Goal: Use online tool/utility

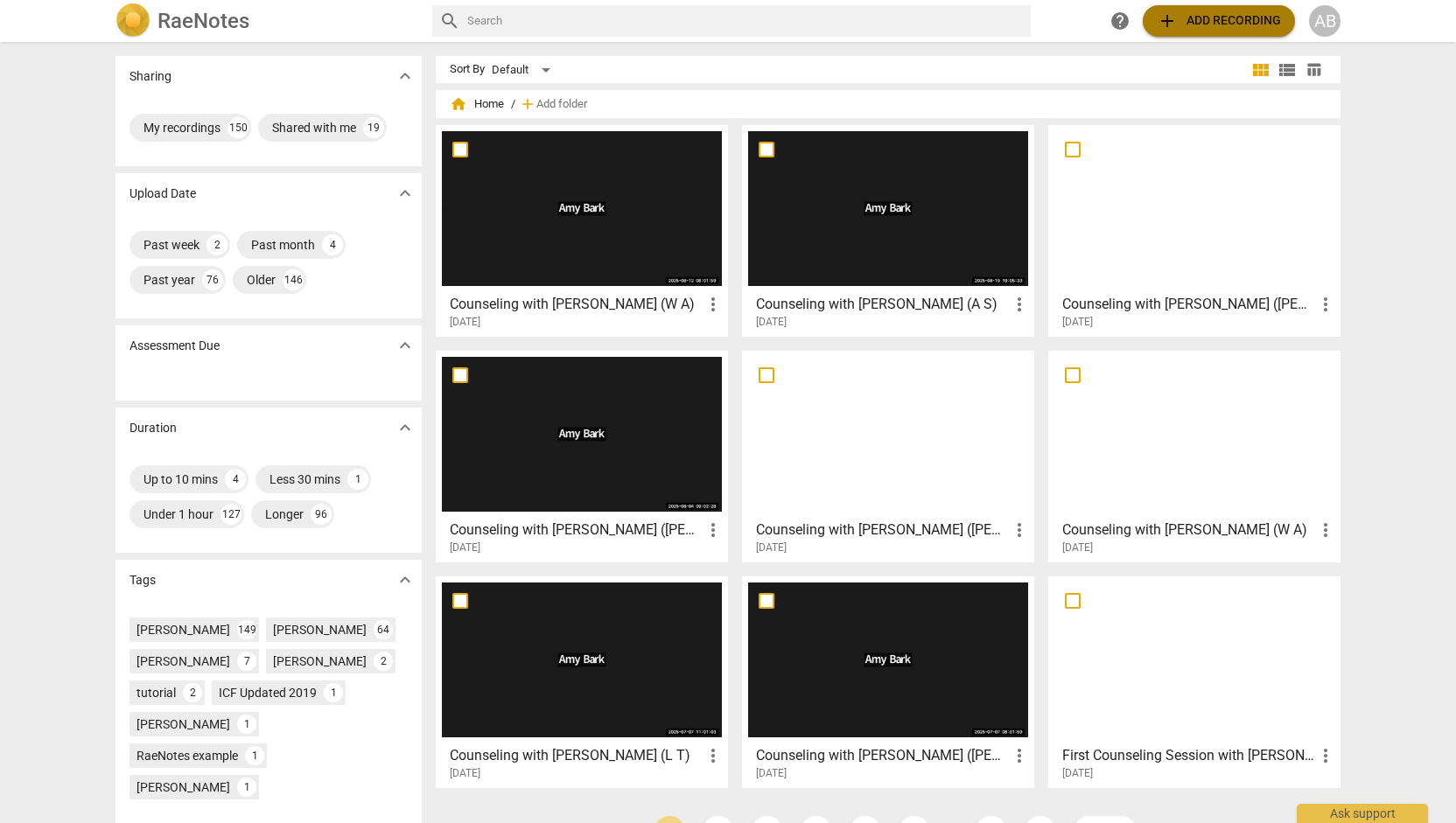
click at [1236, 20] on span "add Add recording" at bounding box center [1219, 21] width 124 height 21
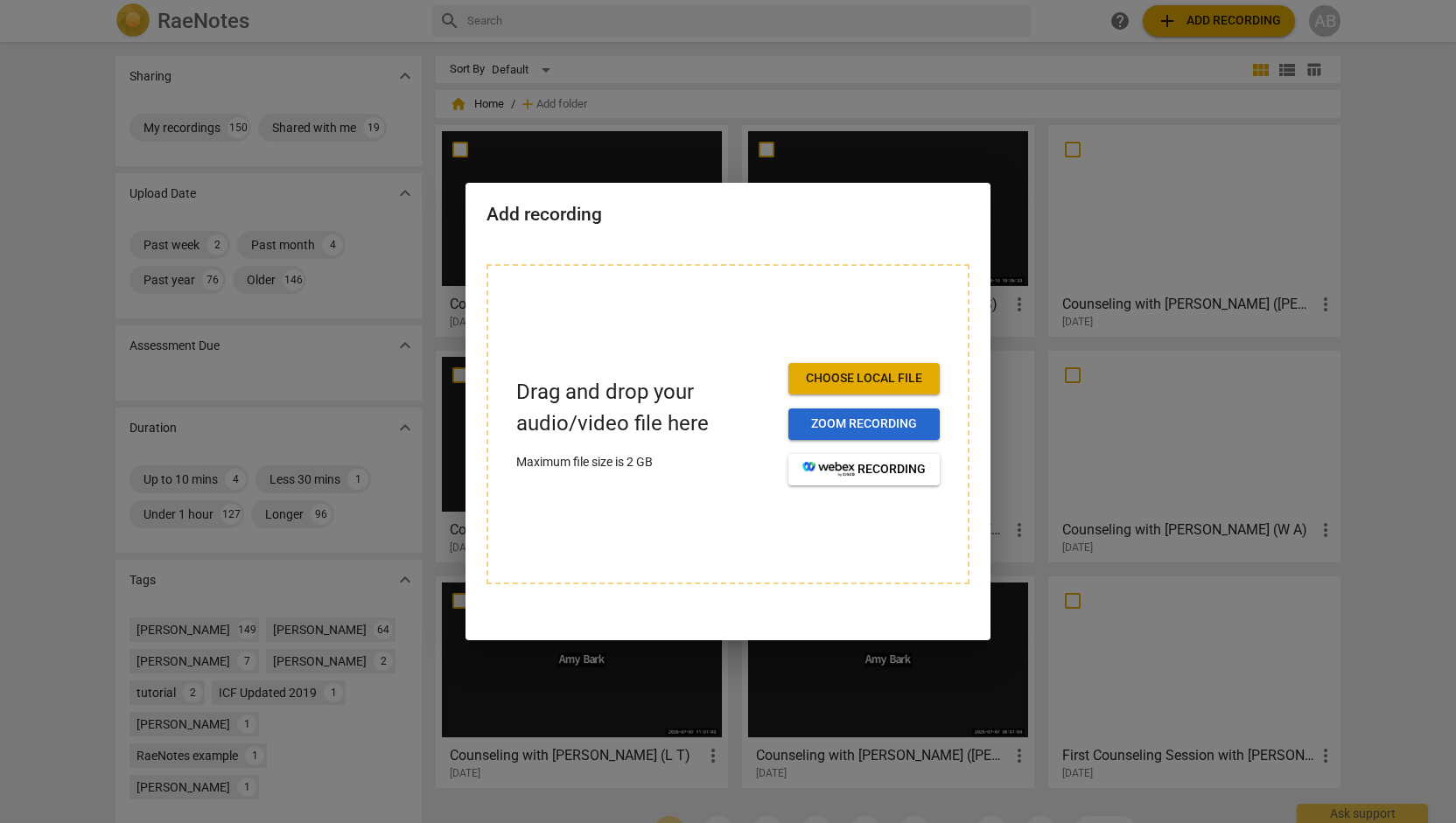
click at [887, 418] on span "Zoom recording" at bounding box center [864, 424] width 124 height 17
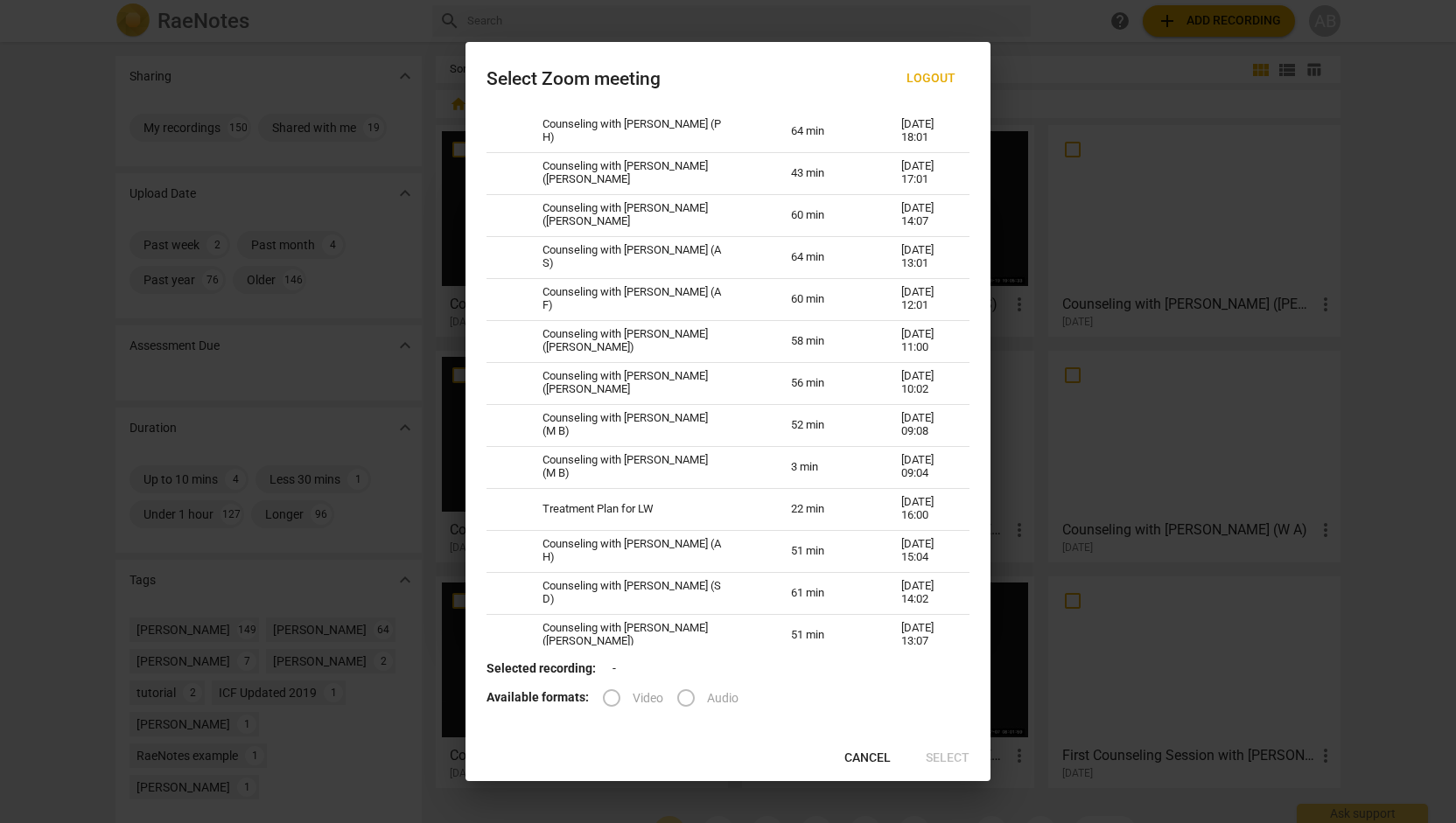
scroll to position [3506, 0]
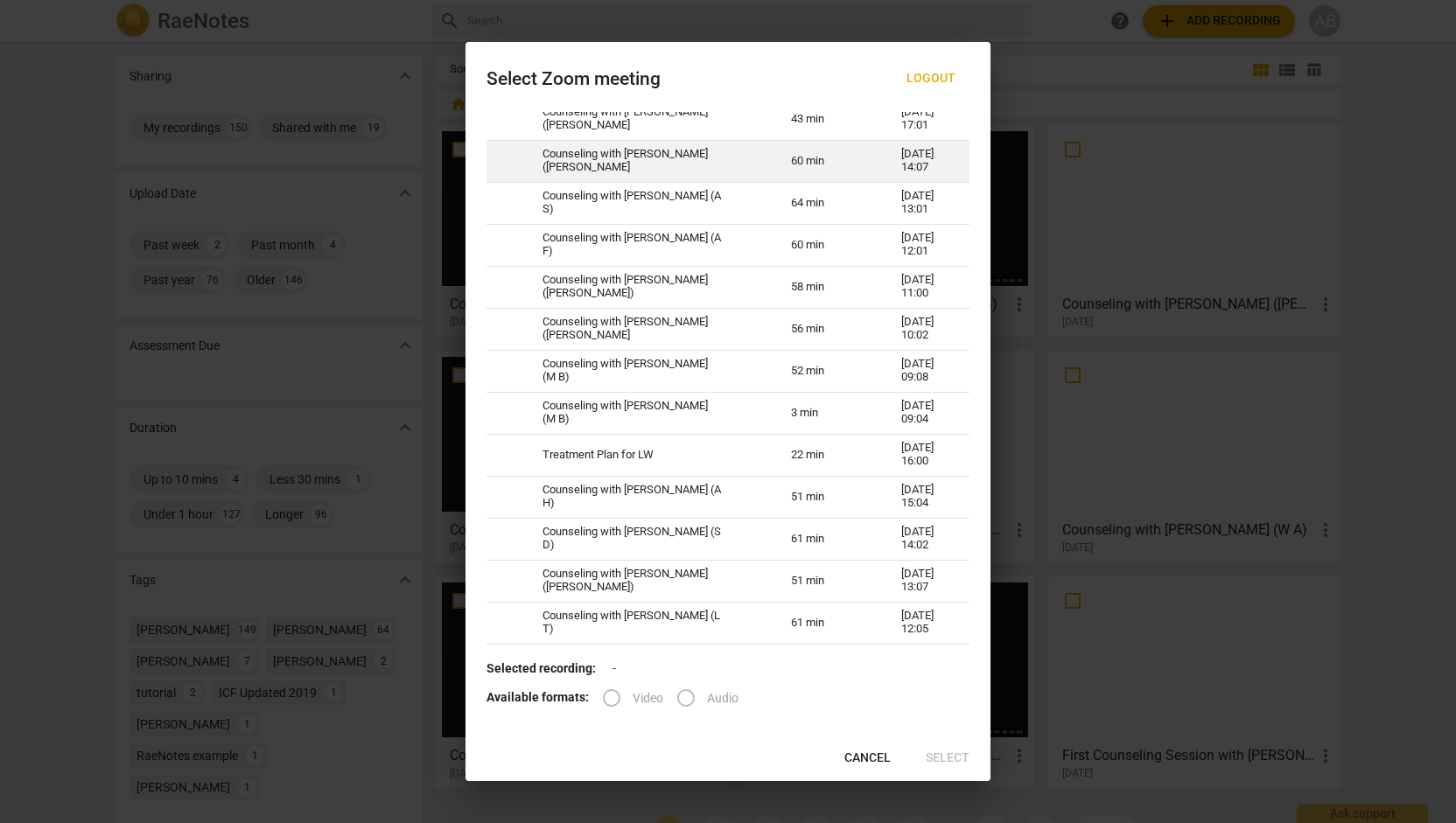
click at [737, 159] on td "Counseling with [PERSON_NAME] ([PERSON_NAME]" at bounding box center [646, 160] width 249 height 42
radio input "true"
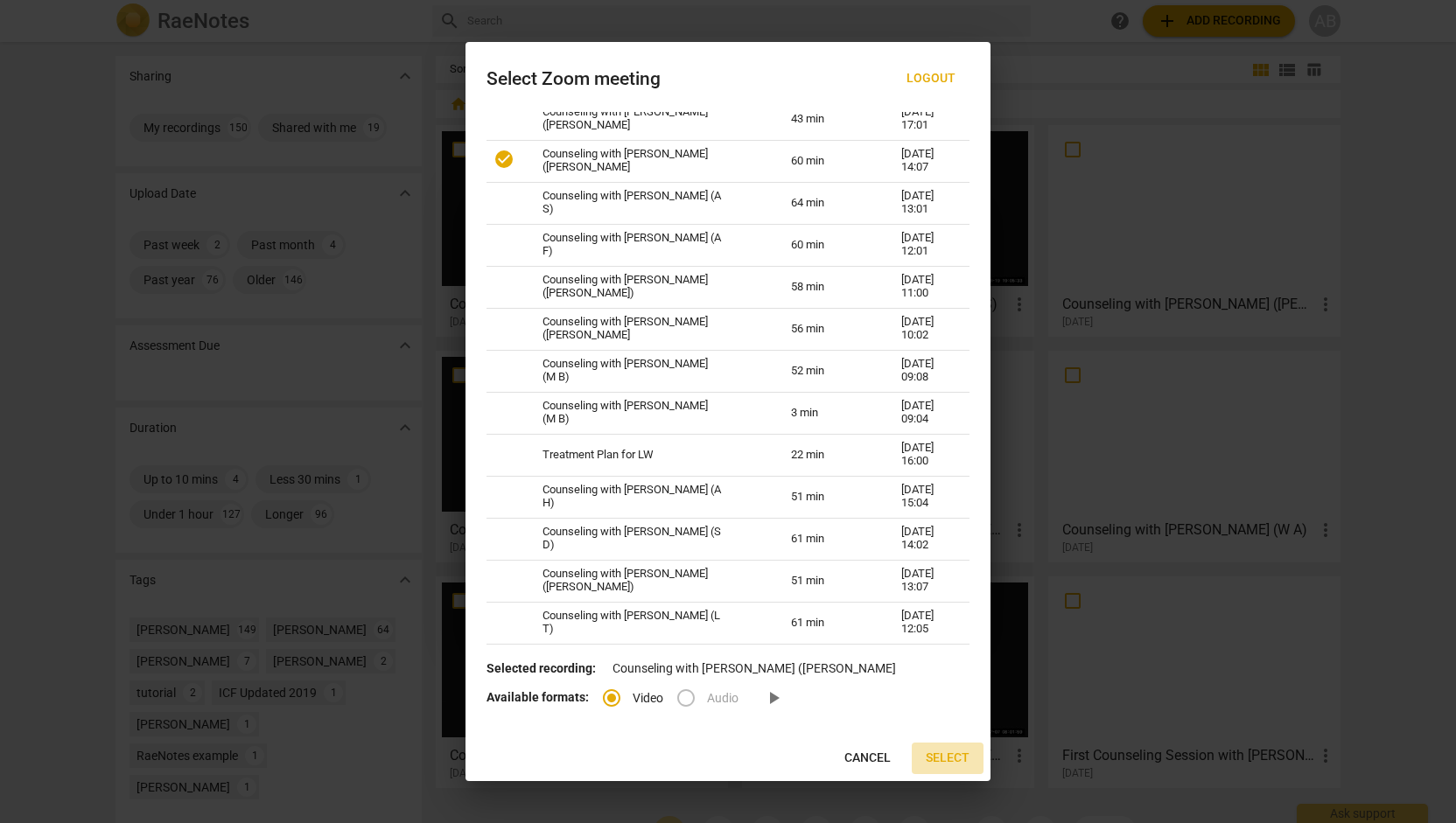
click at [953, 758] on span "Select" at bounding box center [948, 758] width 44 height 17
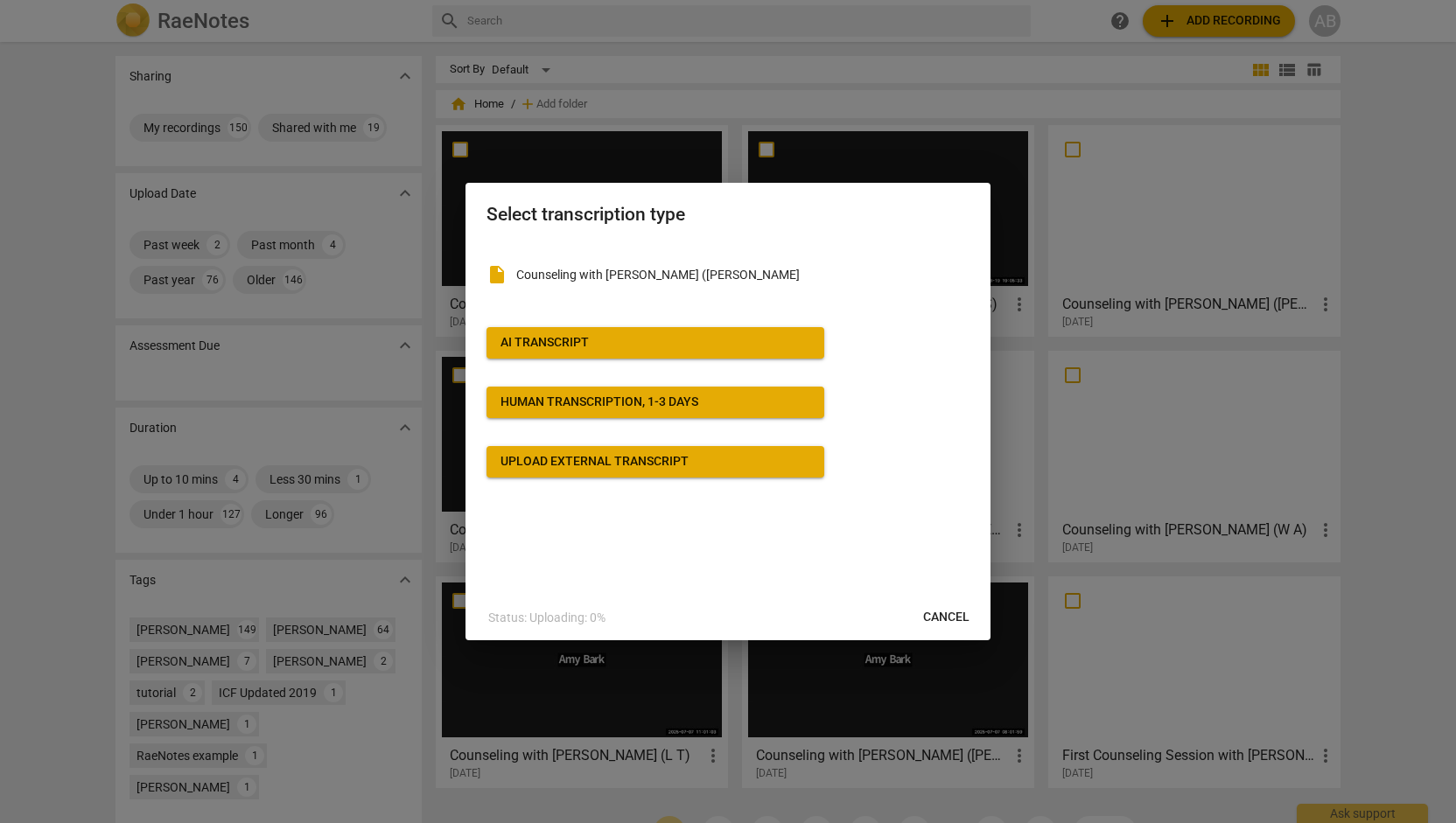
click at [774, 349] on span "AI Transcript" at bounding box center [655, 343] width 310 height 17
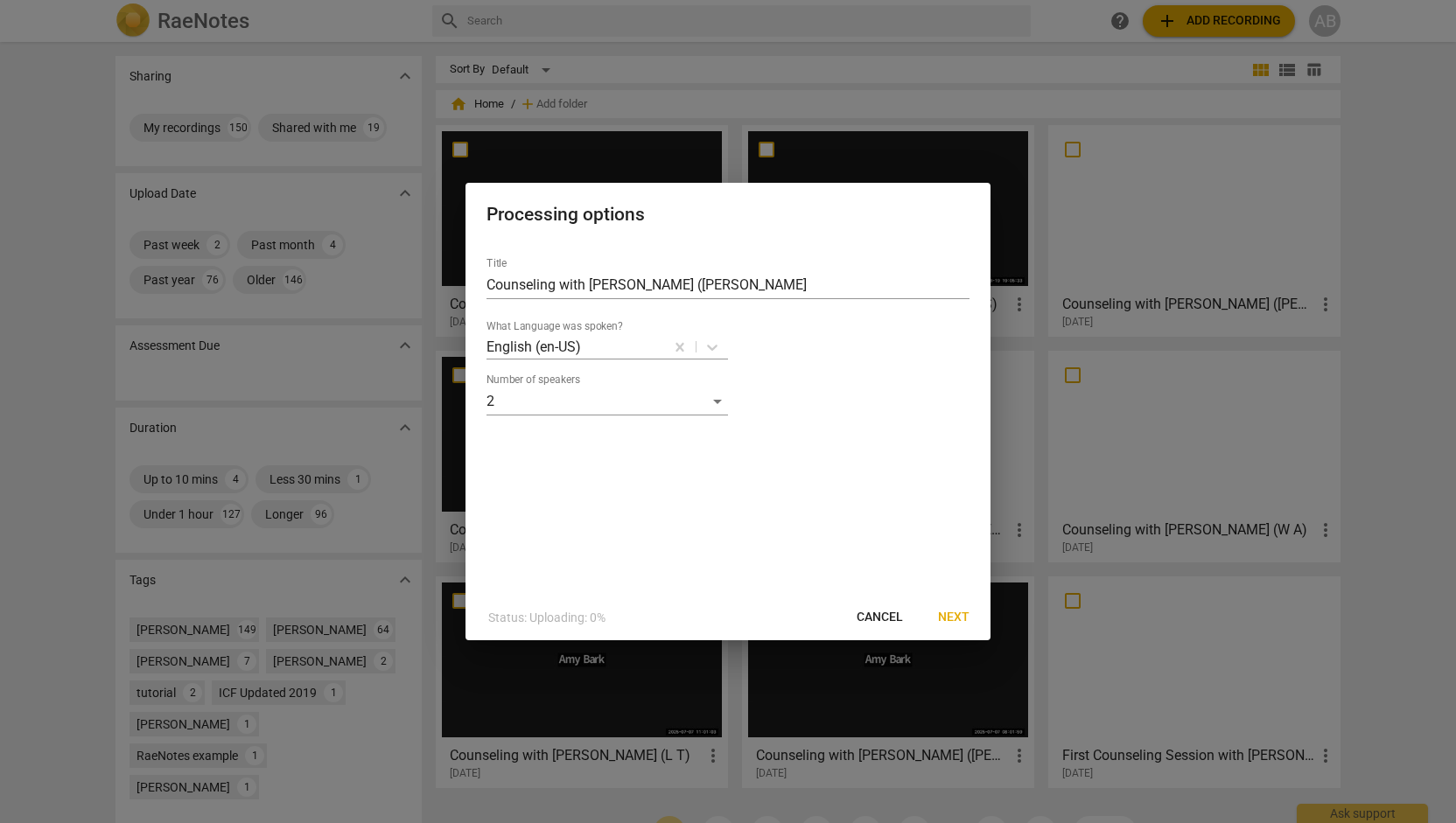
click at [961, 615] on span "Next" at bounding box center [953, 617] width 32 height 17
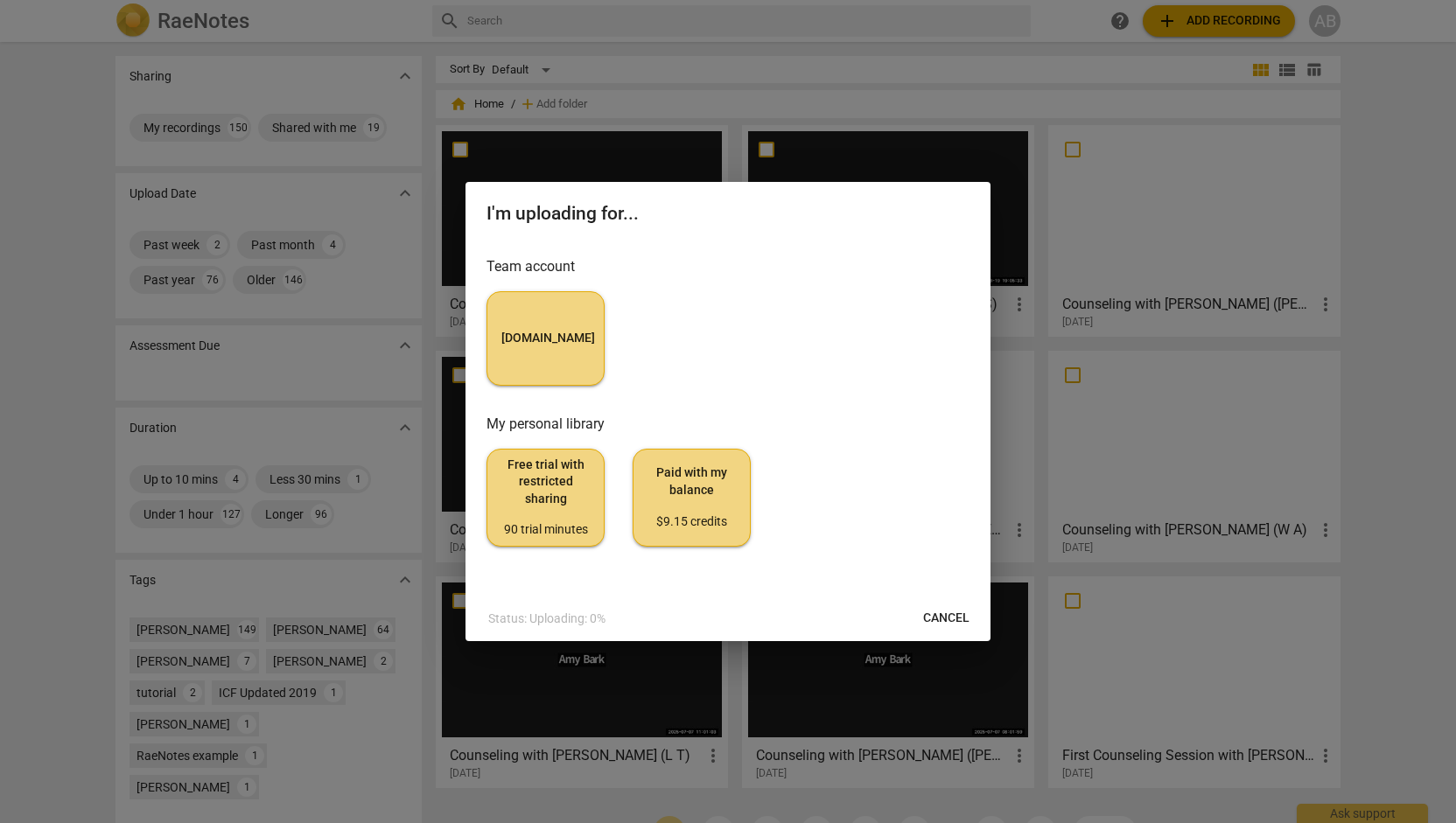
click at [522, 358] on button "[DOMAIN_NAME]" at bounding box center [545, 338] width 118 height 95
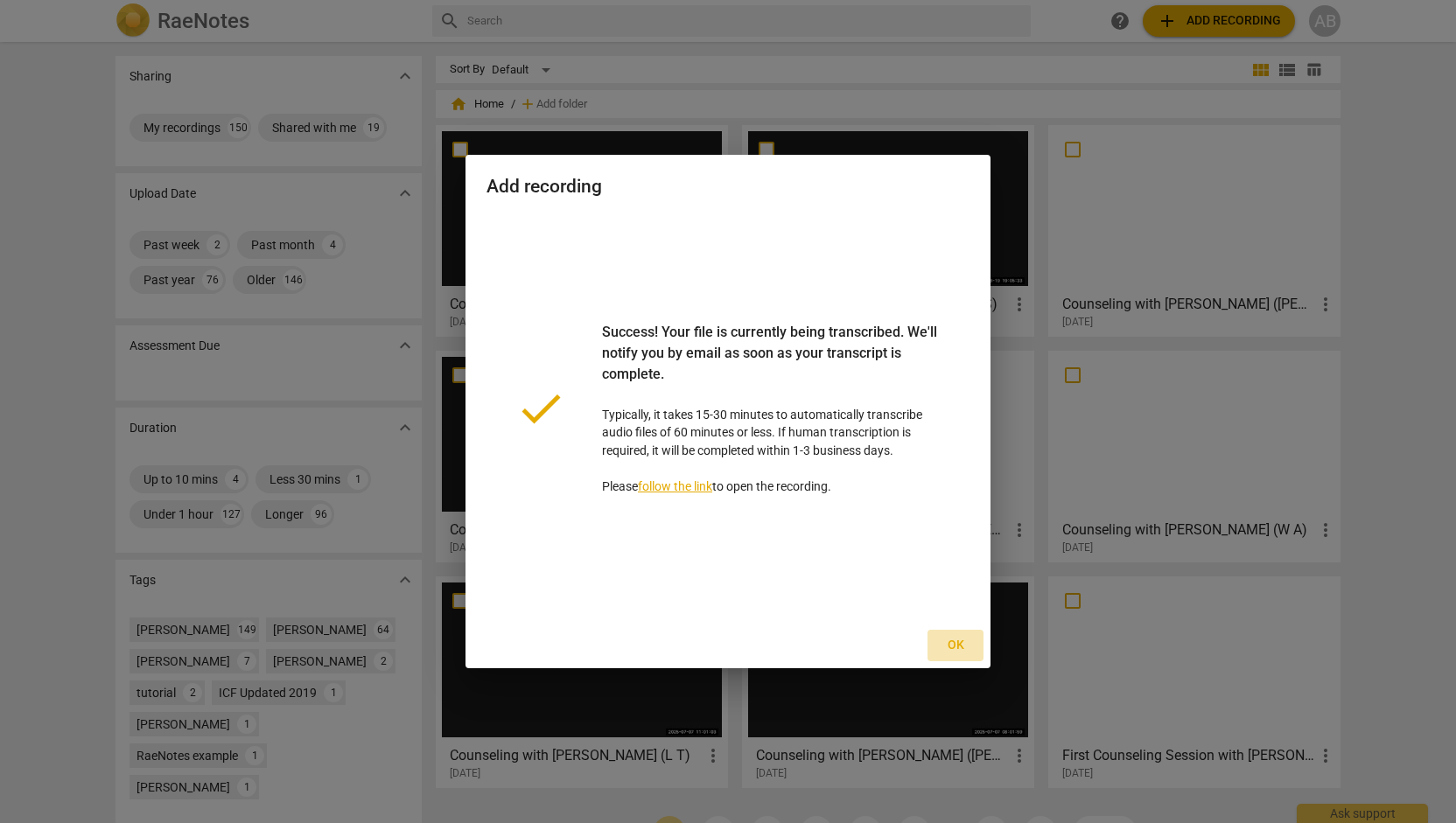
click at [953, 652] on span "Ok" at bounding box center [955, 645] width 28 height 17
